Goal: Information Seeking & Learning: Learn about a topic

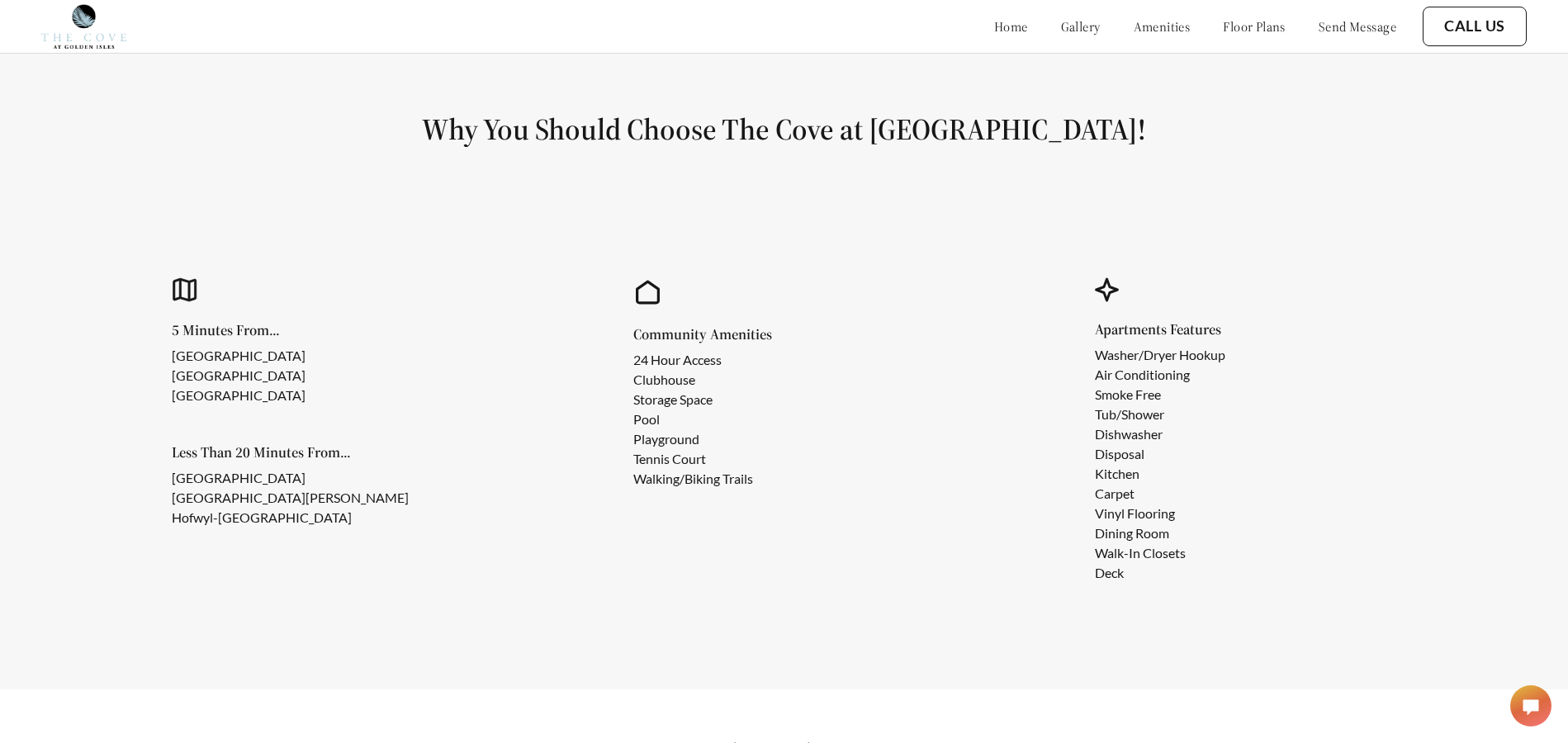
scroll to position [1483, 0]
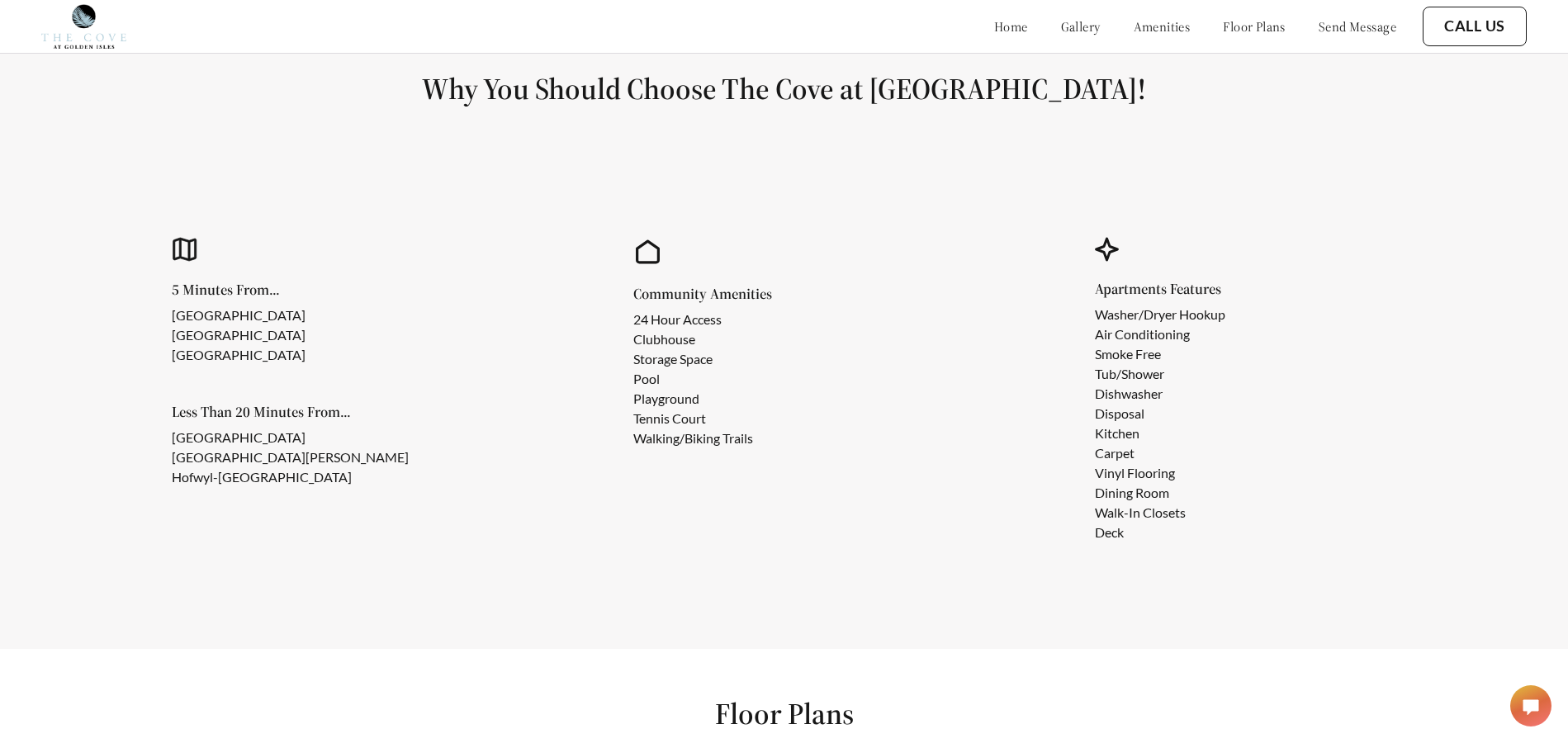
click at [252, 345] on li "[GEOGRAPHIC_DATA]" at bounding box center [238, 335] width 134 height 20
drag, startPoint x: 173, startPoint y: 371, endPoint x: 348, endPoint y: 371, distance: 175.0
click at [306, 365] on li "[GEOGRAPHIC_DATA]" at bounding box center [238, 354] width 134 height 20
copy li "[GEOGRAPHIC_DATA]"
click at [431, 308] on div "5 Minutes From... [GEOGRAPHIC_DATA] [GEOGRAPHIC_DATA] Less Than 20 Minutes From…" at bounding box center [352, 384] width 359 height 204
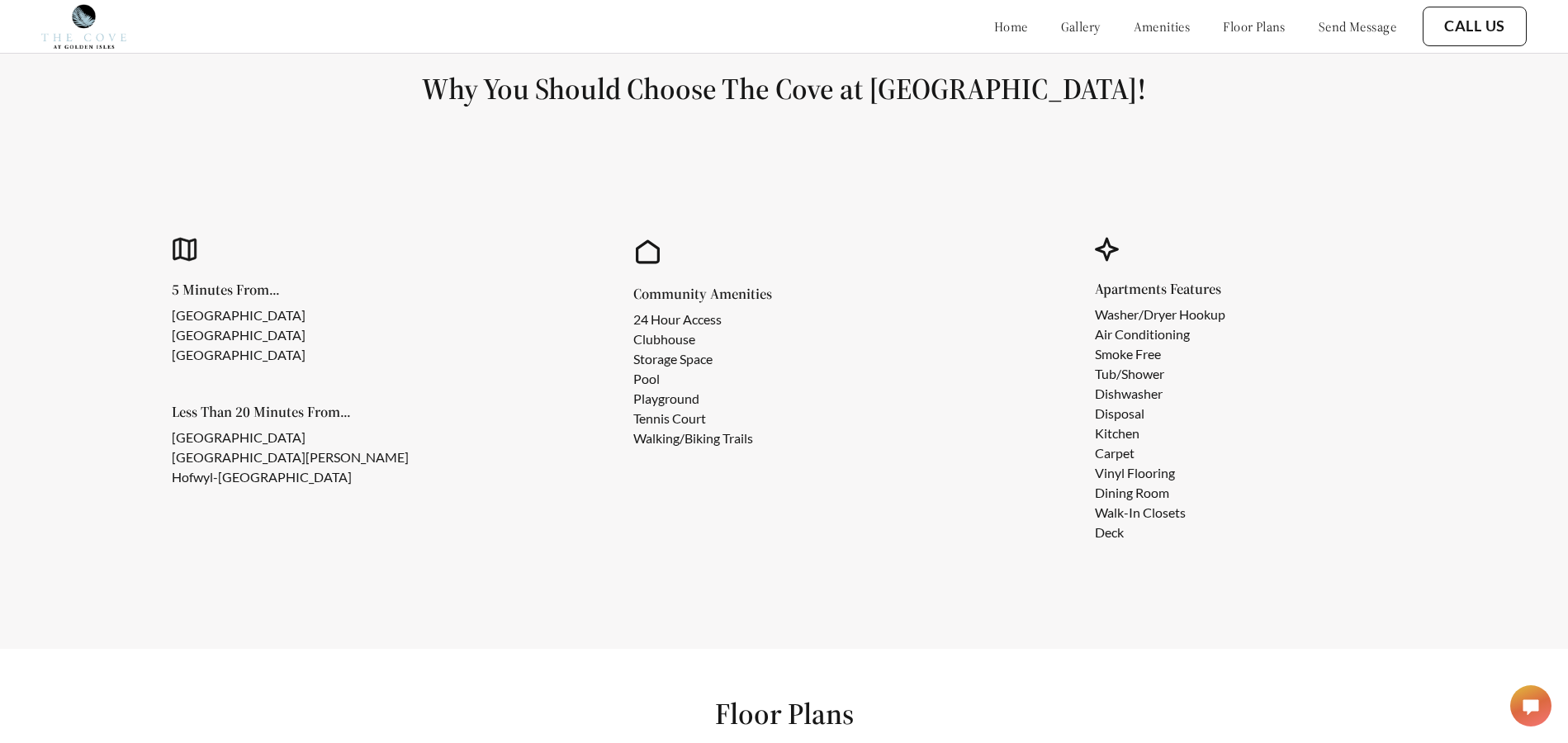
click at [462, 305] on div "5 Minutes From... [GEOGRAPHIC_DATA] [GEOGRAPHIC_DATA] Less Than 20 Minutes From…" at bounding box center [352, 384] width 359 height 204
click at [570, 469] on div "5 Minutes From... [GEOGRAPHIC_DATA] [GEOGRAPHIC_DATA] Less Than 20 Minutes From…" at bounding box center [784, 391] width 1340 height 408
click at [426, 419] on h5 "Less Than 20 Minutes From..." at bounding box center [303, 412] width 263 height 14
click at [332, 323] on ul "[GEOGRAPHIC_DATA] [GEOGRAPHIC_DATA]" at bounding box center [252, 336] width 160 height 60
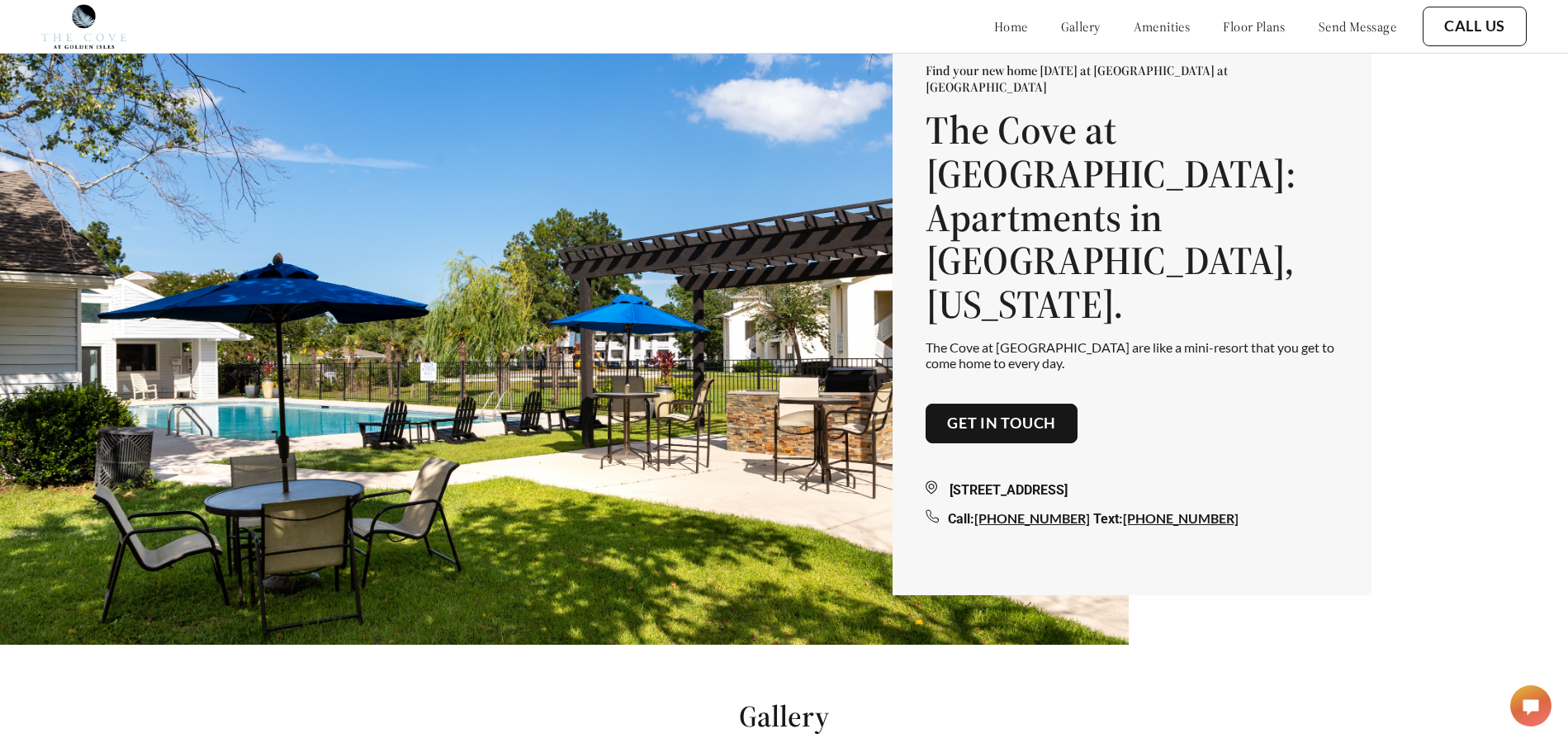
scroll to position [0, 0]
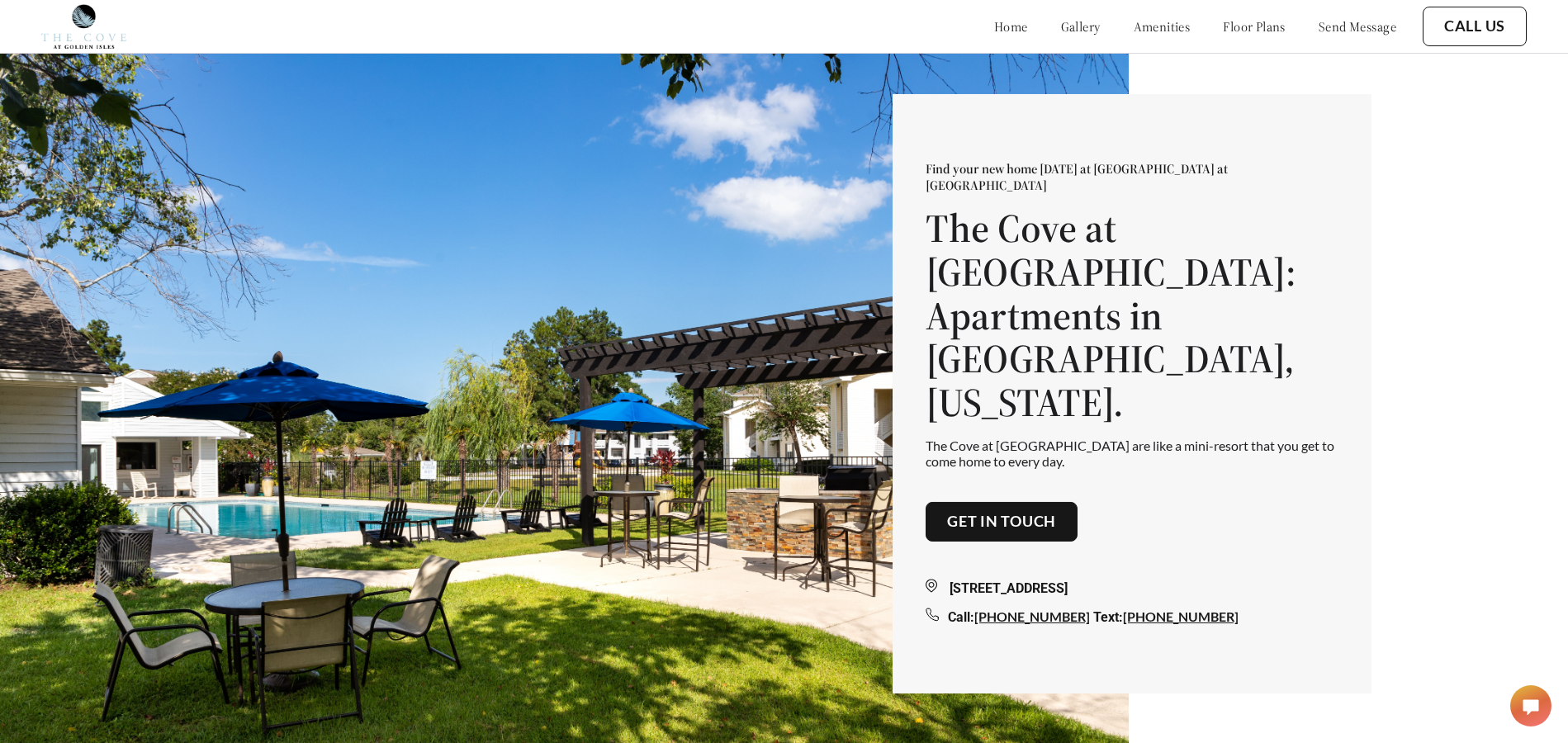
drag, startPoint x: 1421, startPoint y: 164, endPoint x: 1282, endPoint y: 84, distance: 160.4
click at [1417, 162] on div "Find your new home [DATE] at [GEOGRAPHIC_DATA] at [GEOGRAPHIC_DATA] at [GEOGRAP…" at bounding box center [784, 398] width 1568 height 796
click at [1268, 79] on div "Find your new home [DATE] at [GEOGRAPHIC_DATA] at [GEOGRAPHIC_DATA] at [GEOGRAP…" at bounding box center [784, 398] width 1568 height 796
click at [1418, 147] on div "Find your new home [DATE] at [GEOGRAPHIC_DATA] at [GEOGRAPHIC_DATA] at [GEOGRAP…" at bounding box center [784, 398] width 1568 height 796
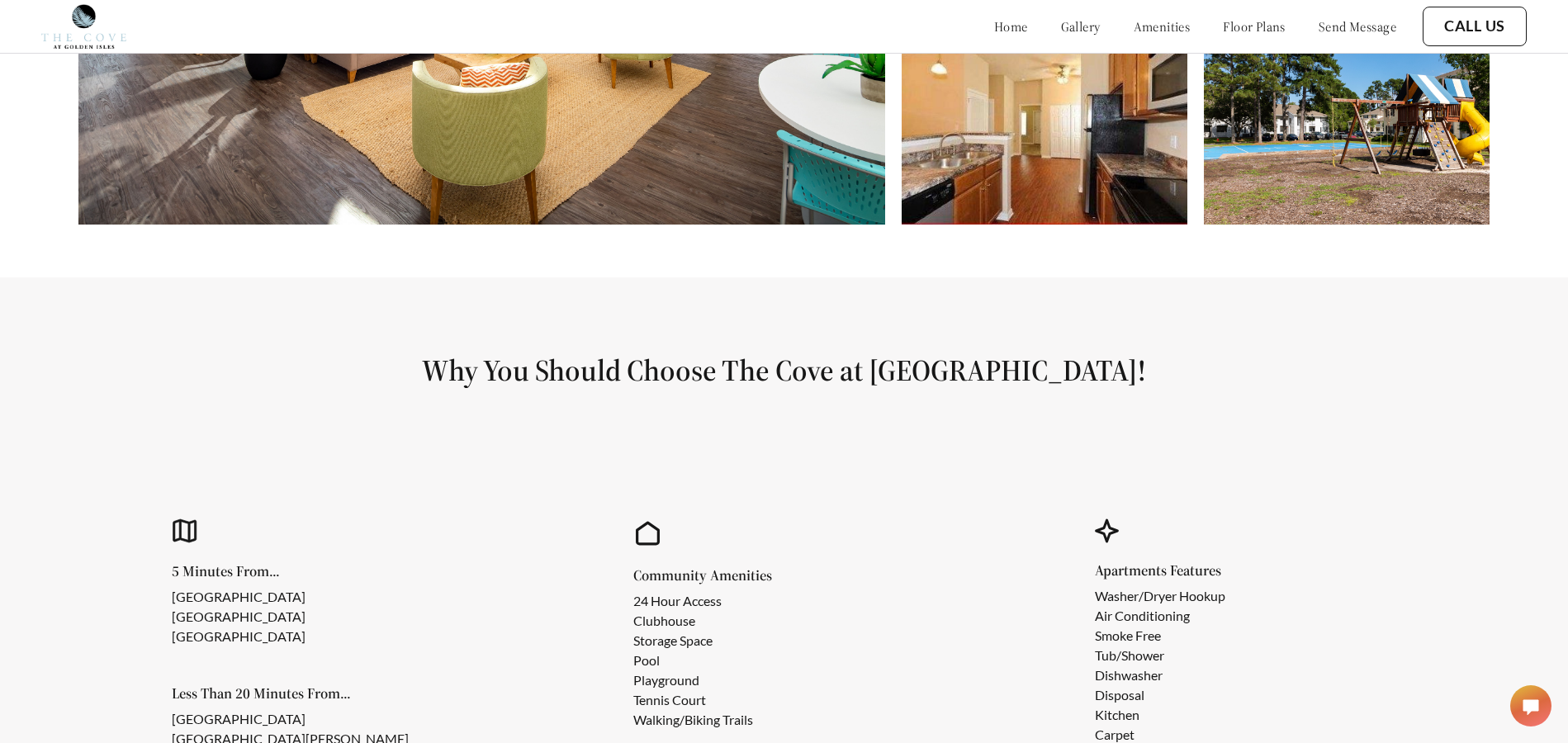
scroll to position [1479, 0]
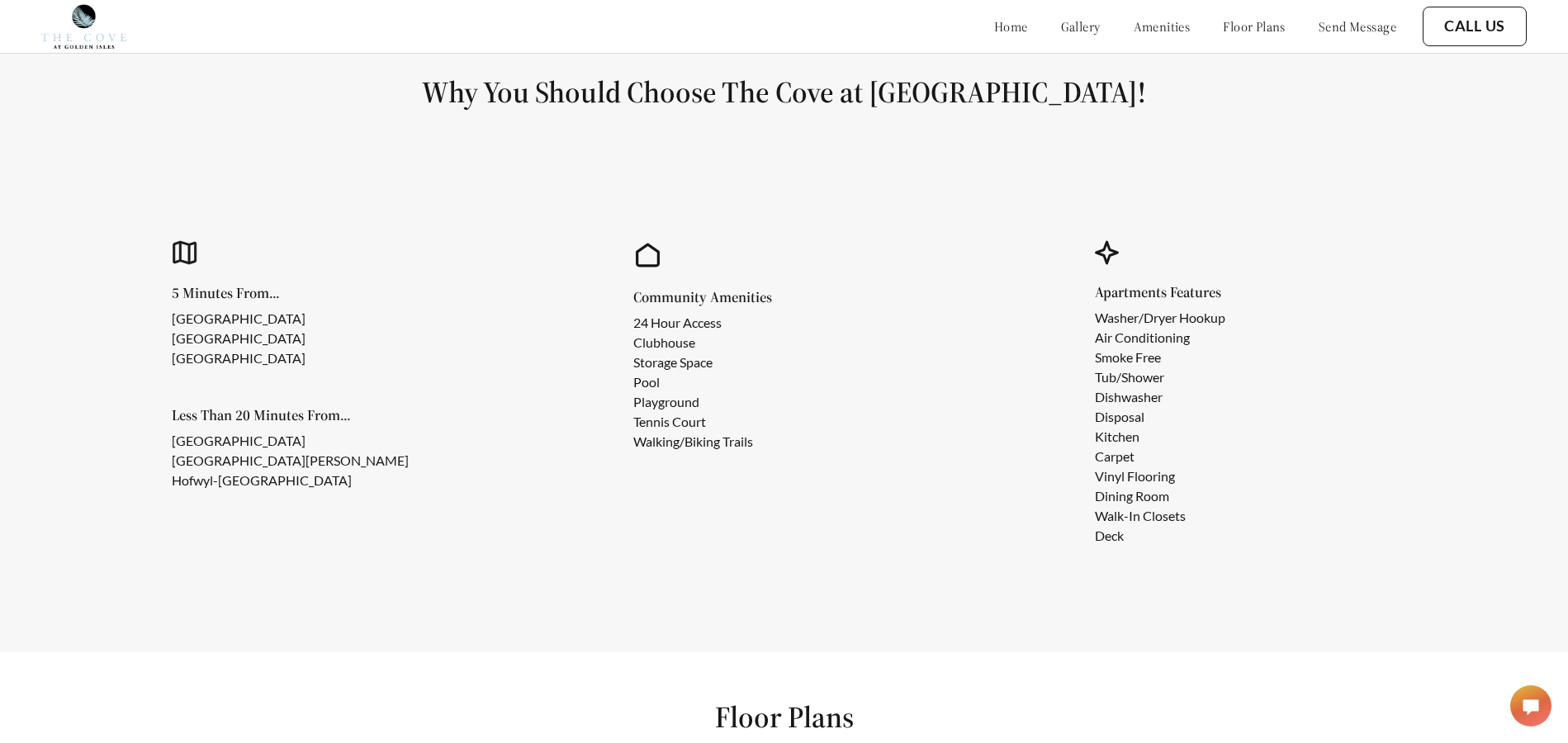
click at [423, 491] on ul "[GEOGRAPHIC_DATA] [GEOGRAPHIC_DATA][PERSON_NAME] Historic Site" at bounding box center [303, 461] width 263 height 60
